Goal: Task Accomplishment & Management: Complete application form

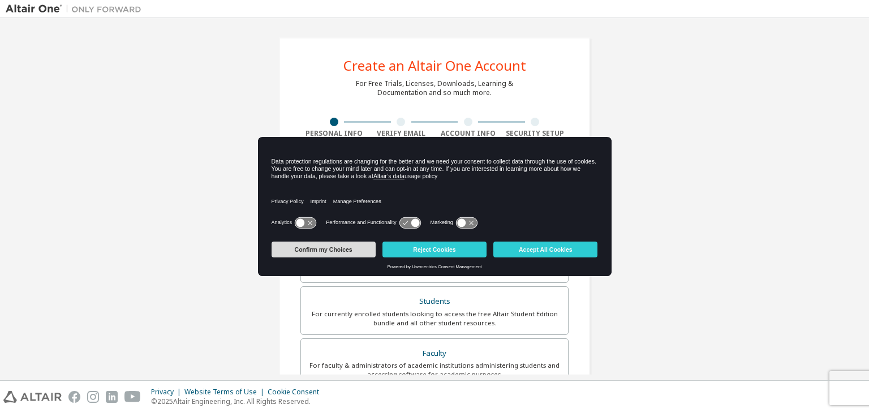
click at [344, 249] on button "Confirm my Choices" at bounding box center [323, 249] width 104 height 16
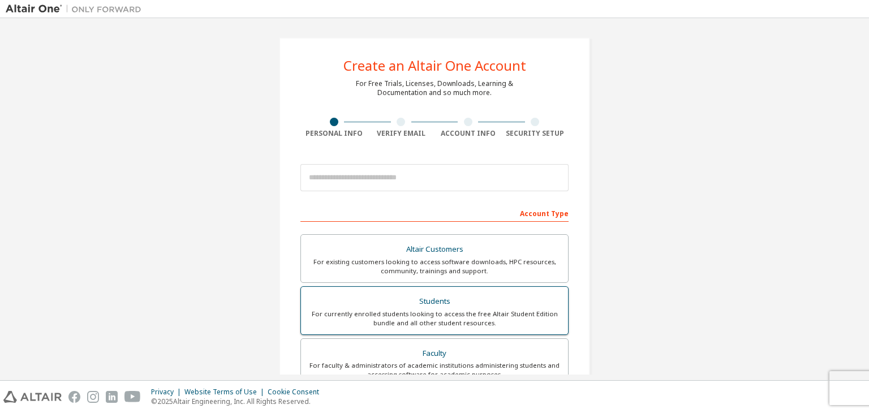
scroll to position [57, 0]
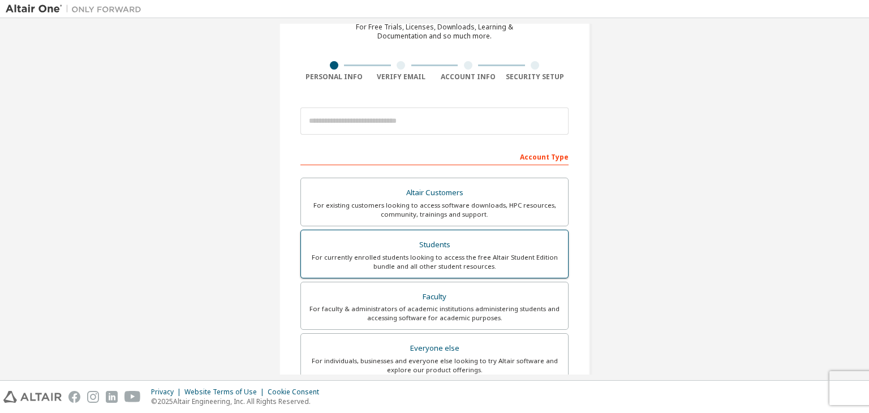
click at [460, 244] on div "Students" at bounding box center [434, 245] width 253 height 16
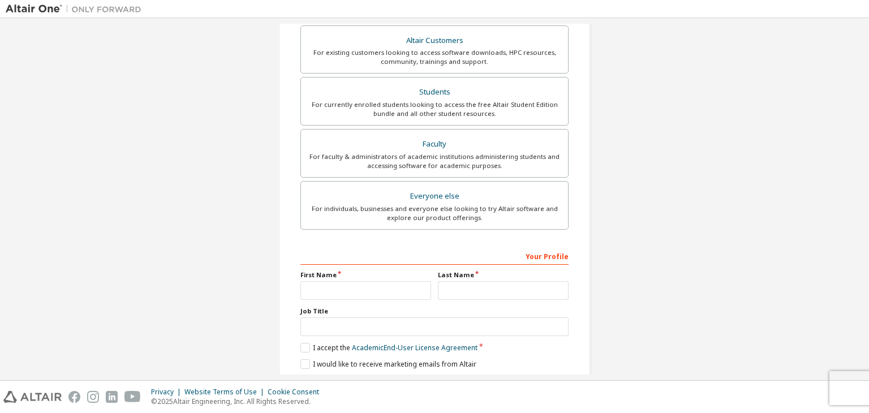
scroll to position [219, 0]
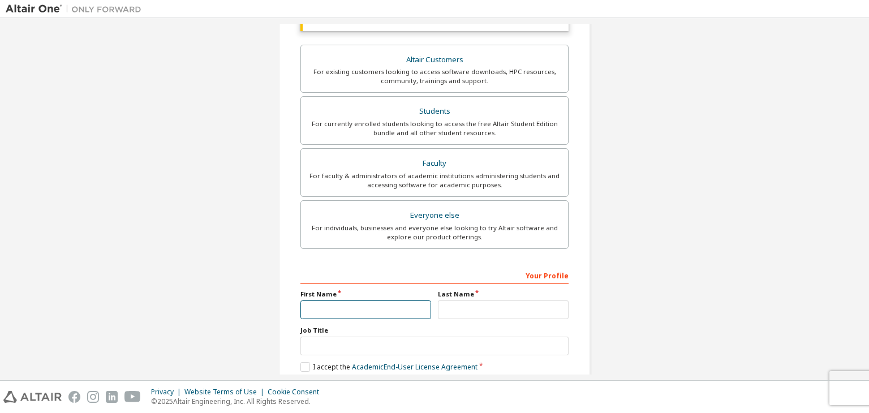
click at [318, 308] on input "text" at bounding box center [365, 309] width 131 height 19
type input "*****"
type input "****"
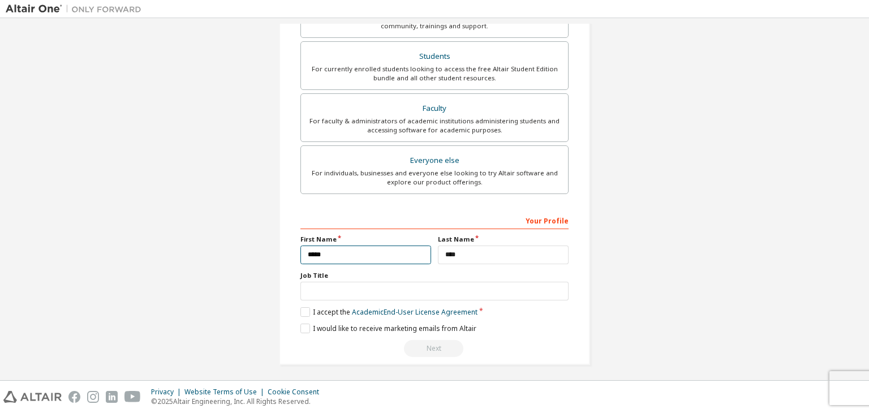
scroll to position [275, 0]
click at [301, 308] on label "I accept the Academic End-User License Agreement" at bounding box center [388, 310] width 177 height 10
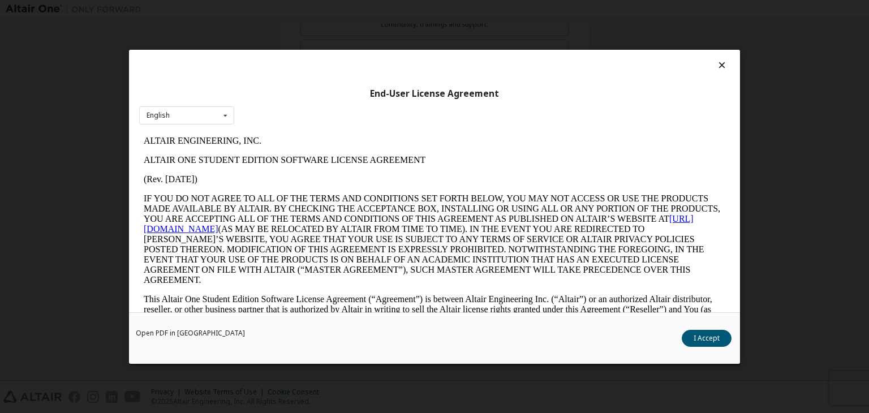
scroll to position [0, 0]
click at [708, 338] on button "I Accept" at bounding box center [706, 338] width 50 height 17
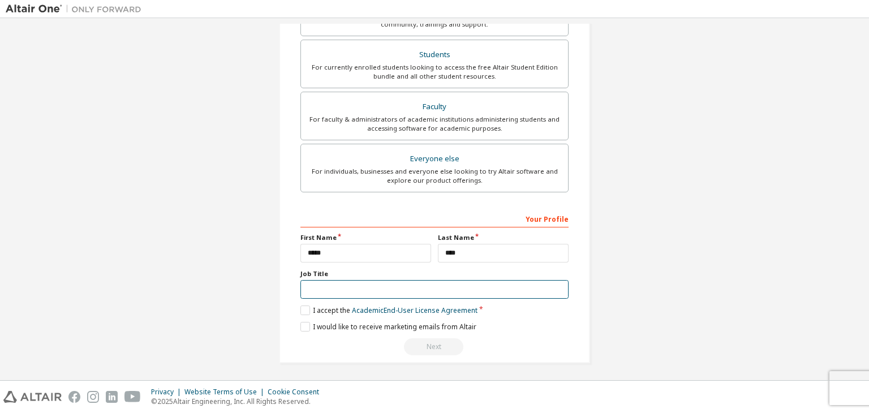
click at [346, 292] on input "text" at bounding box center [434, 289] width 268 height 19
type input "*******"
click at [360, 322] on label "I would like to receive marketing emails from Altair" at bounding box center [388, 327] width 176 height 10
click at [355, 325] on label "I would like to receive marketing emails from Altair" at bounding box center [388, 327] width 176 height 10
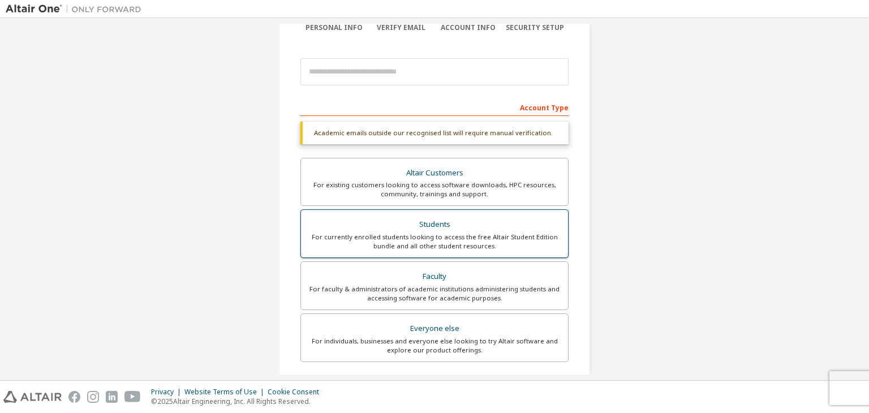
click at [452, 235] on div "For currently enrolled students looking to access the free Altair Student Editi…" at bounding box center [434, 241] width 253 height 18
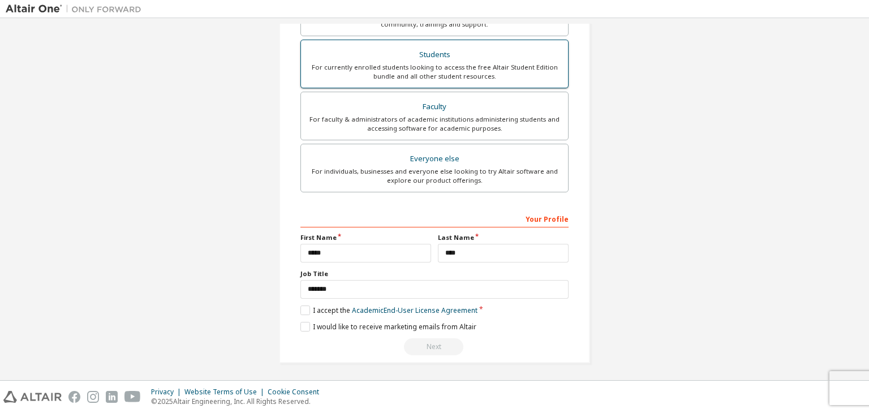
scroll to position [0, 0]
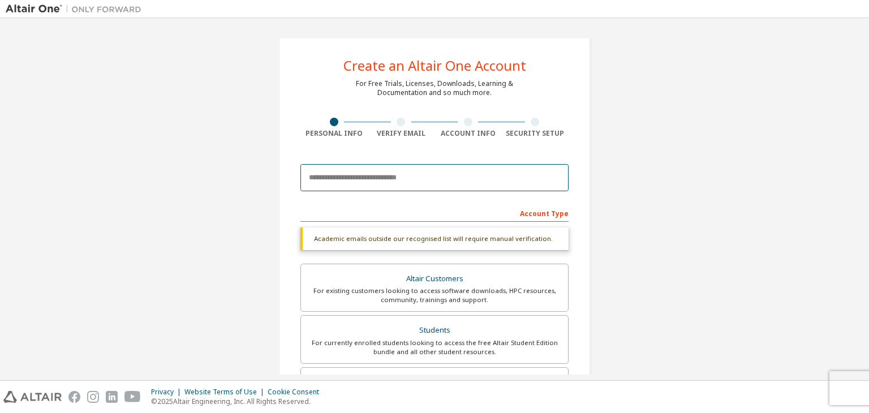
click at [378, 176] on input "email" at bounding box center [434, 177] width 268 height 27
click at [337, 176] on input "**********" at bounding box center [434, 177] width 268 height 27
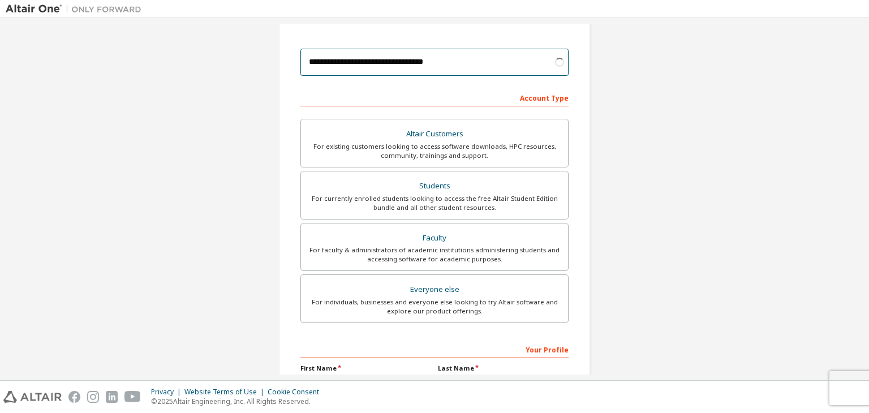
scroll to position [20, 0]
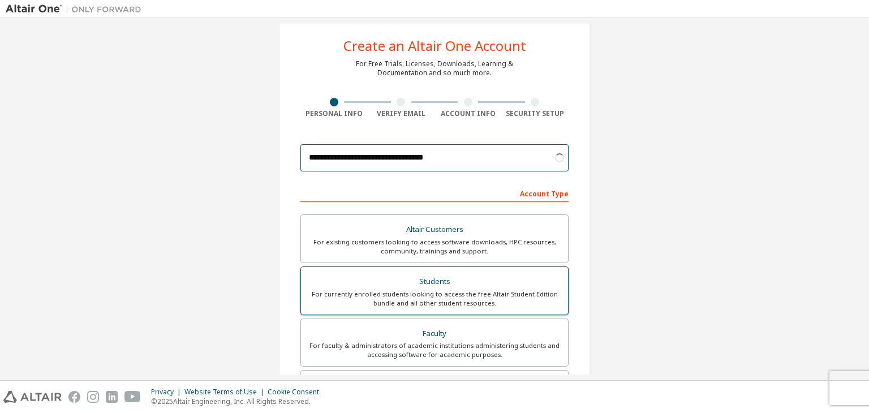
type input "**********"
click at [401, 287] on div "Students" at bounding box center [434, 282] width 253 height 16
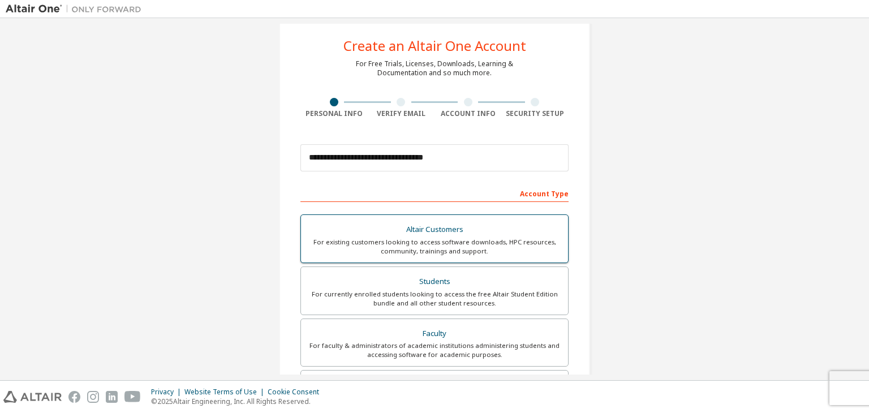
scroll to position [246, 0]
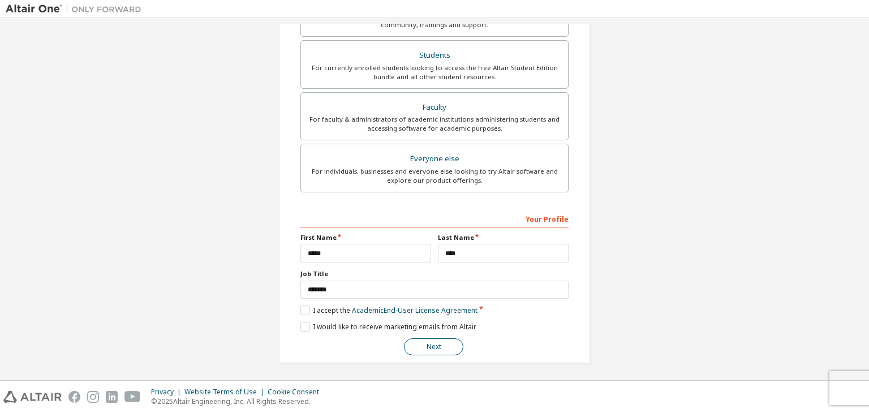
click at [428, 341] on button "Next" at bounding box center [433, 346] width 59 height 17
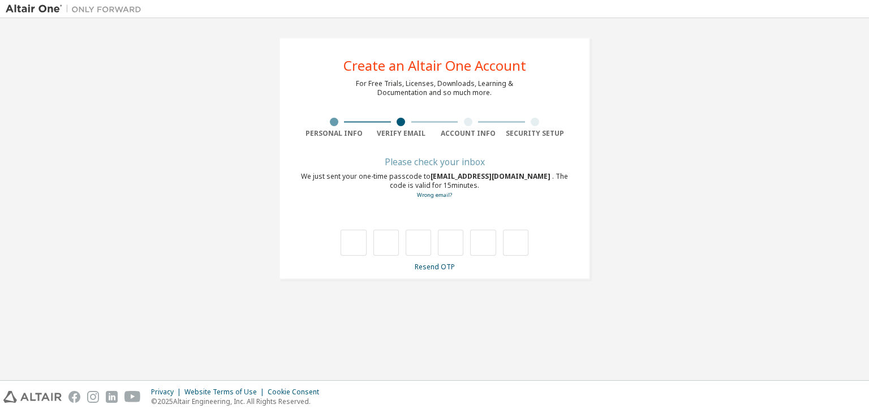
scroll to position [0, 0]
type input "*"
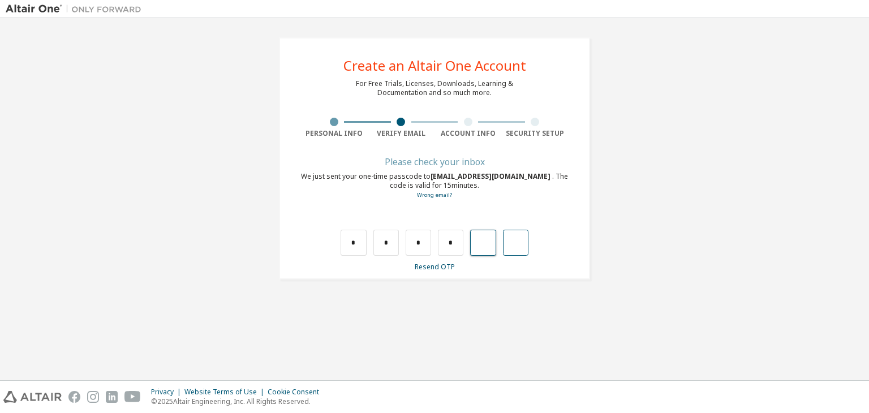
type input "*"
